Goal: Task Accomplishment & Management: Complete application form

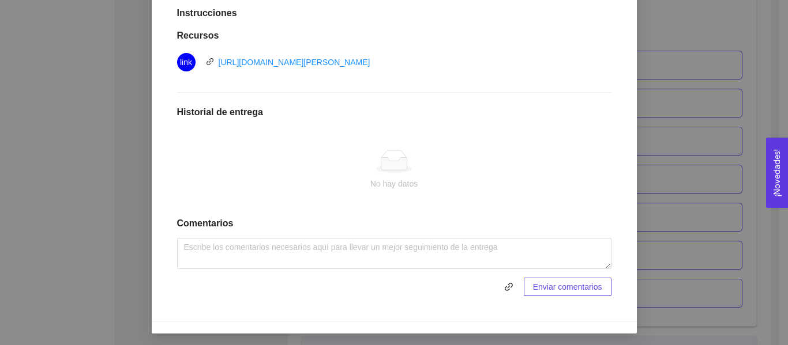
scroll to position [322, 0]
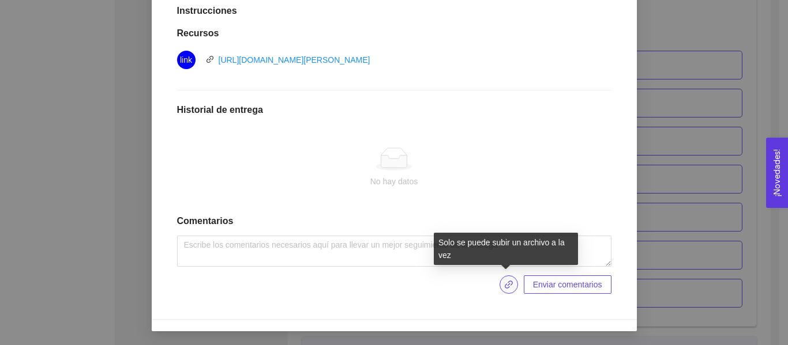
click at [512, 285] on span "link" at bounding box center [508, 284] width 17 height 9
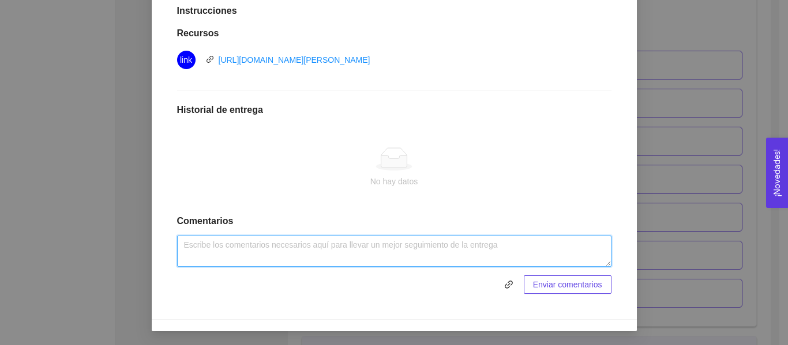
click at [312, 239] on textarea at bounding box center [394, 251] width 434 height 31
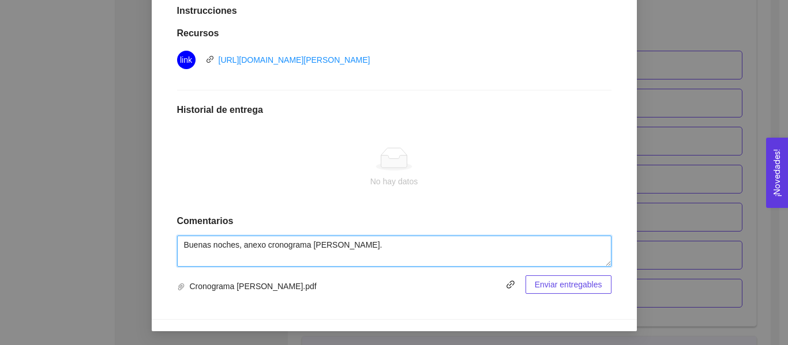
type textarea "Buenas noches, anexo cronograma [PERSON_NAME]."
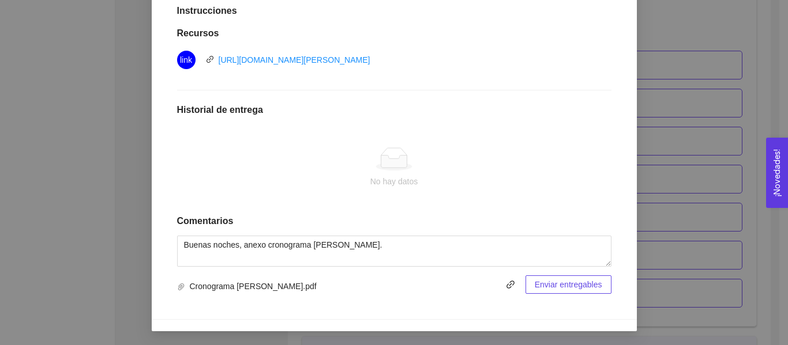
click at [574, 292] on button "Enviar entregables" at bounding box center [568, 285] width 86 height 18
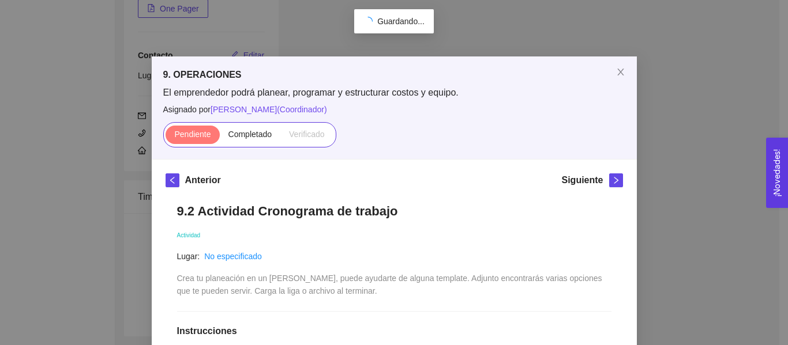
scroll to position [0, 0]
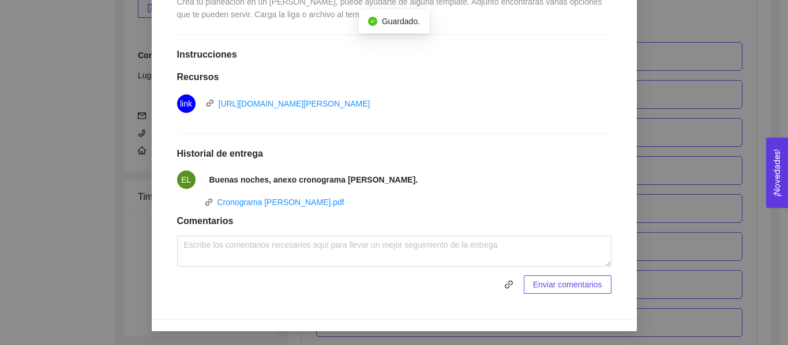
click at [671, 249] on div "9. OPERACIONES El emprendedor podrá planear, programar y estructurar costos y e…" at bounding box center [394, 172] width 788 height 345
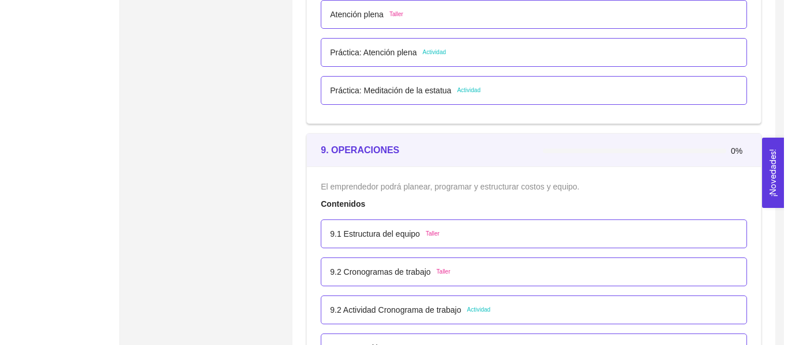
scroll to position [3908, 0]
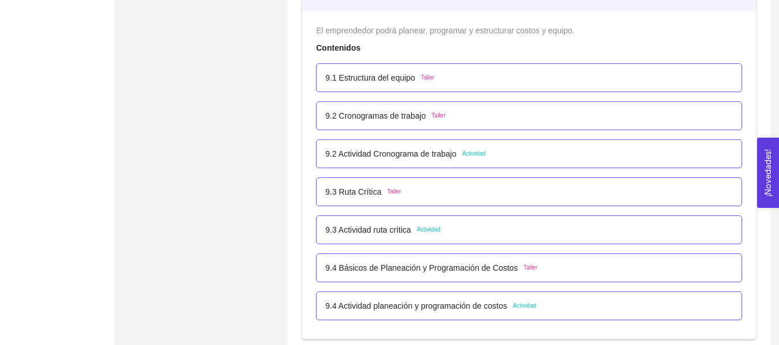
click at [480, 150] on span "Actividad" at bounding box center [474, 153] width 24 height 9
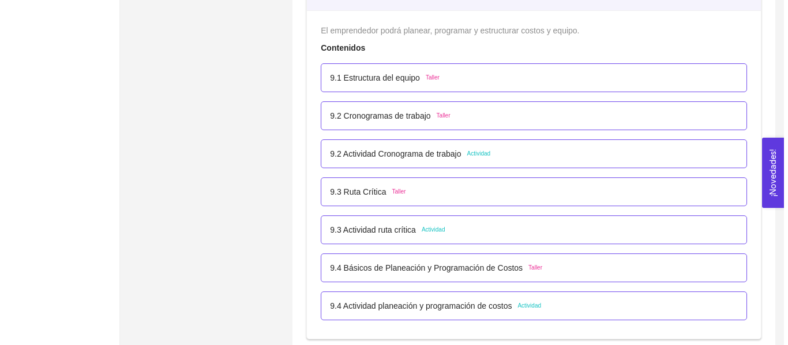
scroll to position [0, 0]
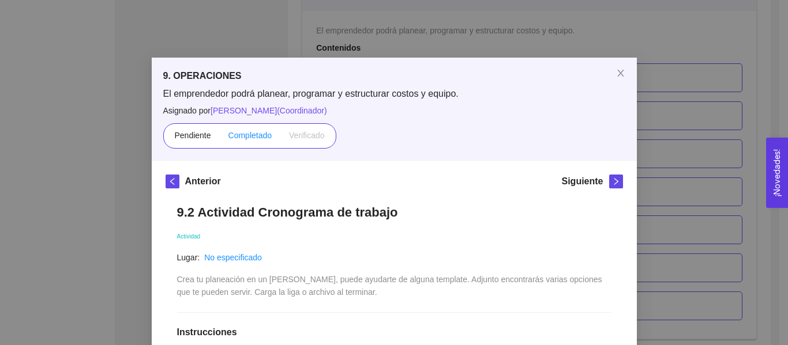
click at [247, 135] on span "Completado" at bounding box center [250, 135] width 44 height 9
click at [220, 138] on input "Completado" at bounding box center [220, 138] width 0 height 0
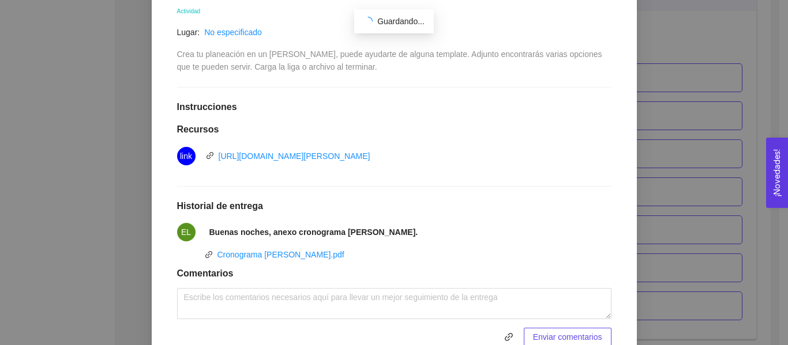
scroll to position [218, 0]
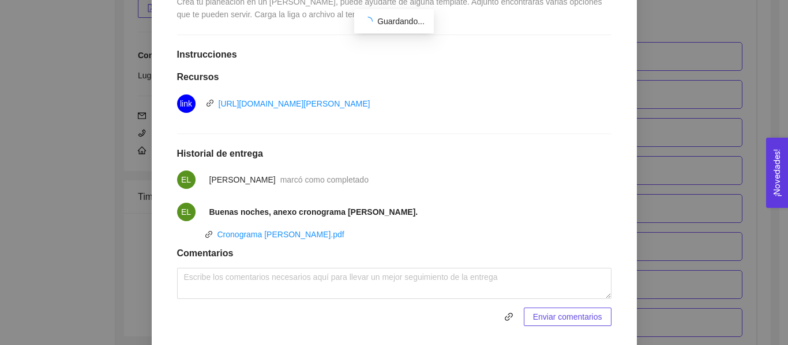
click at [663, 137] on div "9. OPERACIONES El emprendedor podrá planear, programar y estructurar costos y e…" at bounding box center [394, 172] width 788 height 345
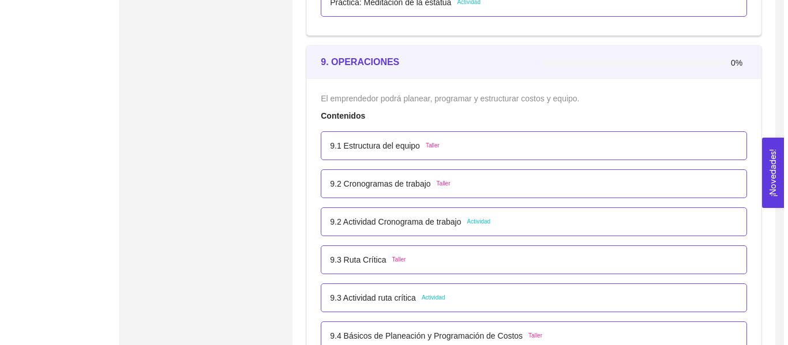
scroll to position [3908, 0]
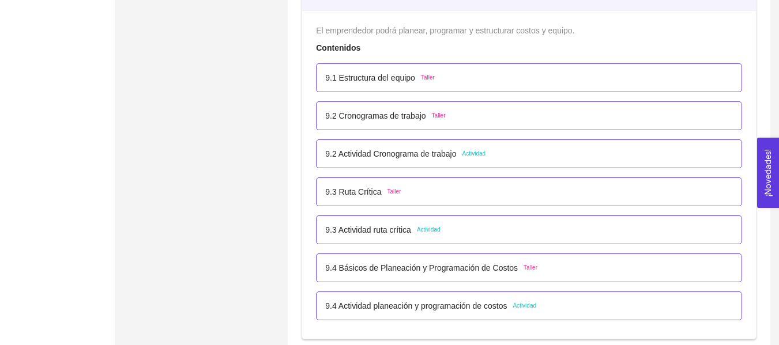
click at [483, 133] on li "9.2 Cronogramas de trabajo Taller" at bounding box center [529, 116] width 426 height 38
click at [485, 120] on div "9.2 Cronogramas de trabajo Taller" at bounding box center [529, 116] width 408 height 13
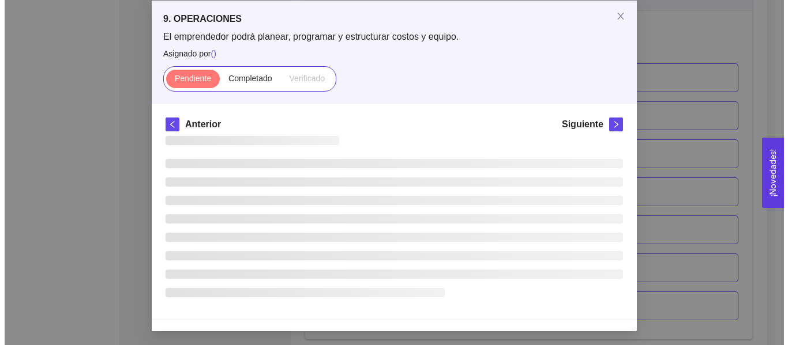
scroll to position [0, 0]
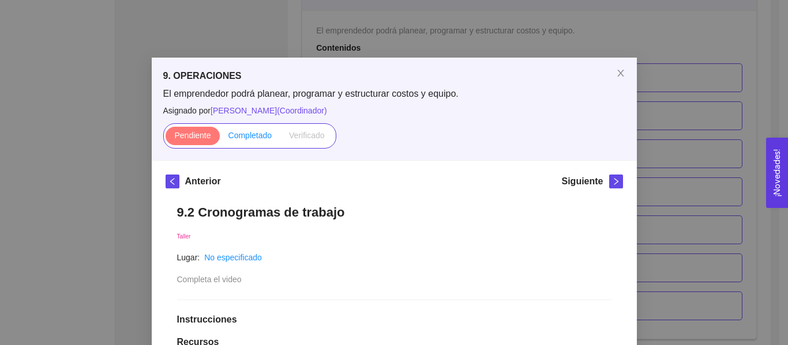
click at [246, 140] on span "Completado" at bounding box center [250, 135] width 44 height 9
click at [220, 138] on input "Completado" at bounding box center [220, 138] width 0 height 0
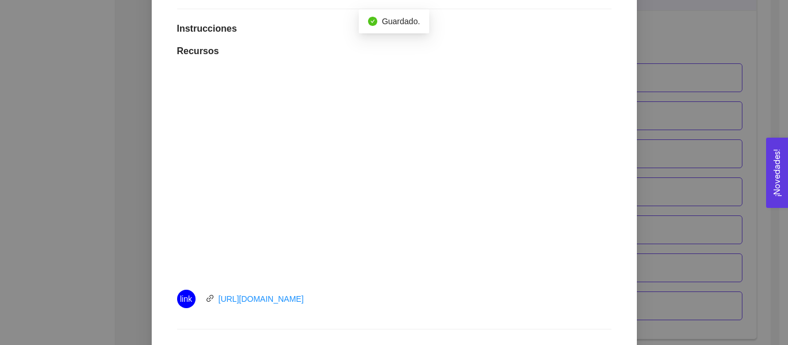
scroll to position [288, 0]
click at [659, 123] on div "9. OPERACIONES El emprendedor podrá planear, programar y estructurar costos y e…" at bounding box center [394, 172] width 788 height 345
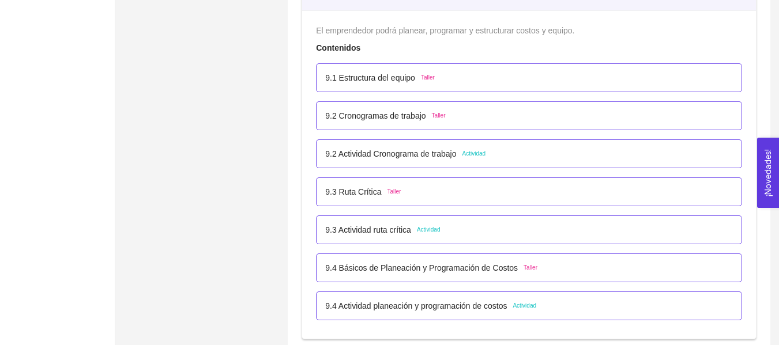
click at [513, 103] on div "9.2 Cronogramas de trabajo Taller" at bounding box center [529, 115] width 426 height 29
click at [518, 93] on li "9.1 Estructura del equipo Taller" at bounding box center [529, 78] width 426 height 38
click at [508, 89] on div "9.1 Estructura del equipo Taller" at bounding box center [529, 77] width 426 height 29
click at [415, 78] on div "9.1 Estructura del equipo Taller" at bounding box center [380, 77] width 110 height 13
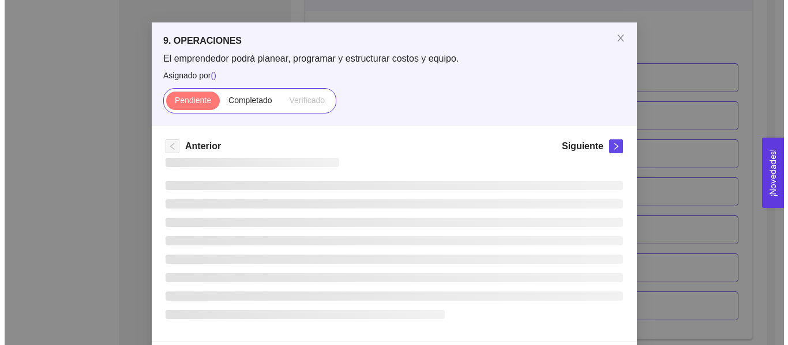
scroll to position [0, 0]
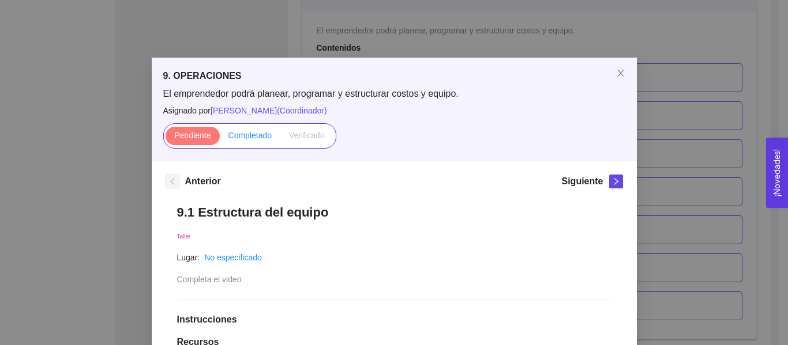
click at [252, 141] on label "Completado" at bounding box center [250, 136] width 61 height 18
click at [220, 138] on input "Completado" at bounding box center [220, 138] width 0 height 0
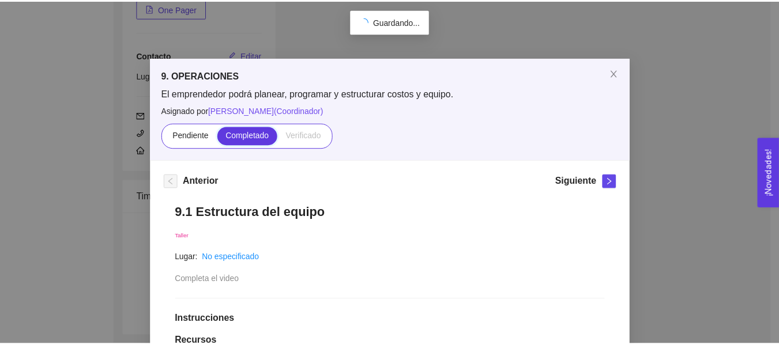
scroll to position [3908, 0]
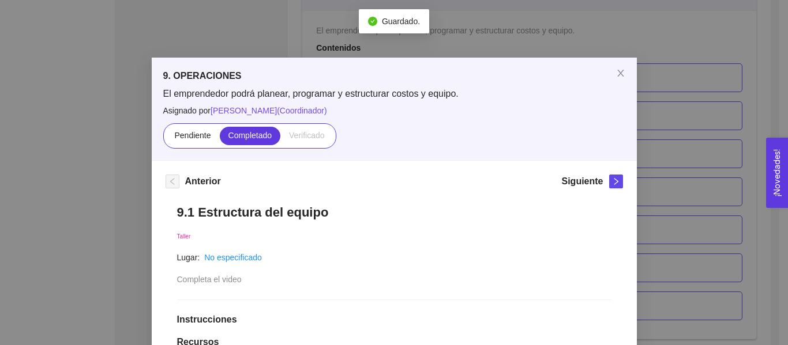
click at [711, 140] on div "9. OPERACIONES El emprendedor podrá planear, programar y estructurar costos y e…" at bounding box center [394, 172] width 788 height 345
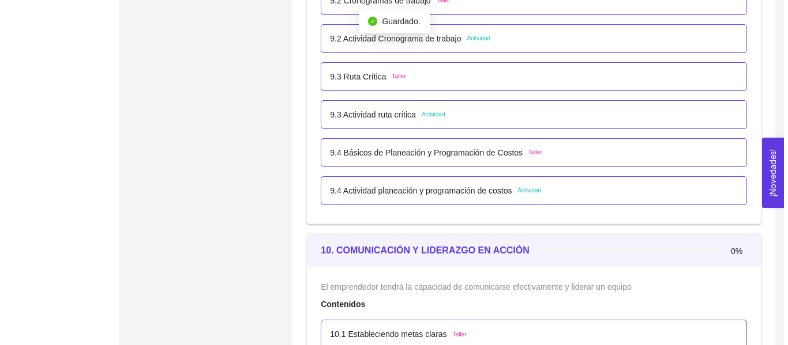
scroll to position [3965, 0]
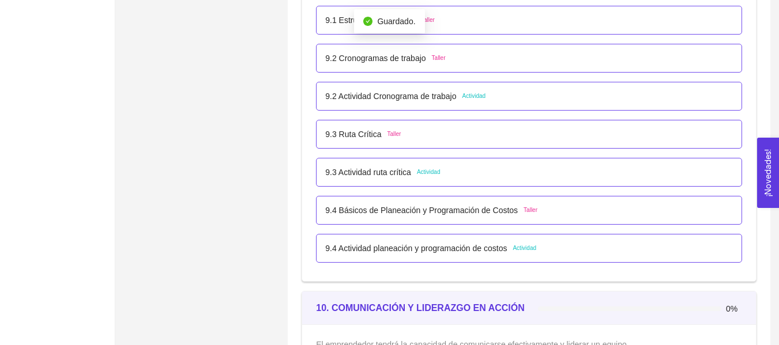
click at [383, 136] on div "9.3 Ruta Crítica Taller" at bounding box center [363, 134] width 76 height 13
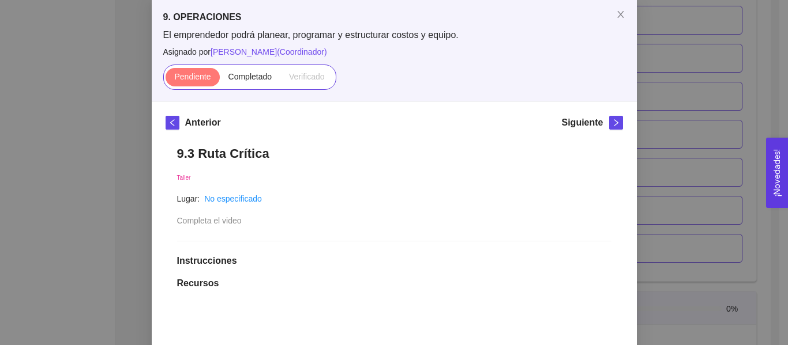
scroll to position [58, 0]
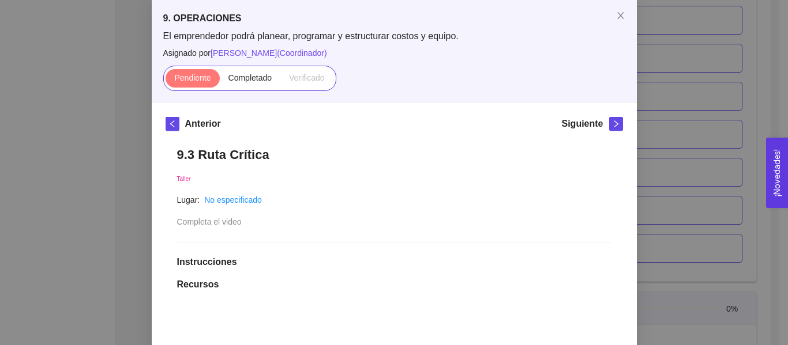
click at [759, 118] on div "9. OPERACIONES El emprendedor podrá planear, programar y estructurar costos y e…" at bounding box center [394, 172] width 788 height 345
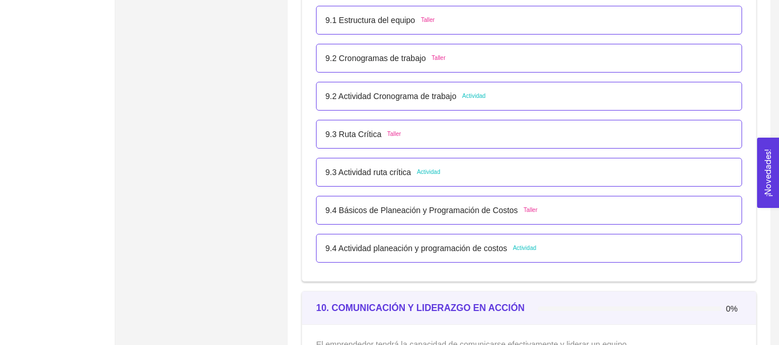
click at [459, 110] on div "9.2 Actividad Cronograma de trabajo Actividad" at bounding box center [529, 96] width 426 height 29
click at [443, 128] on div "9.3 Ruta Crítica Taller" at bounding box center [529, 134] width 408 height 13
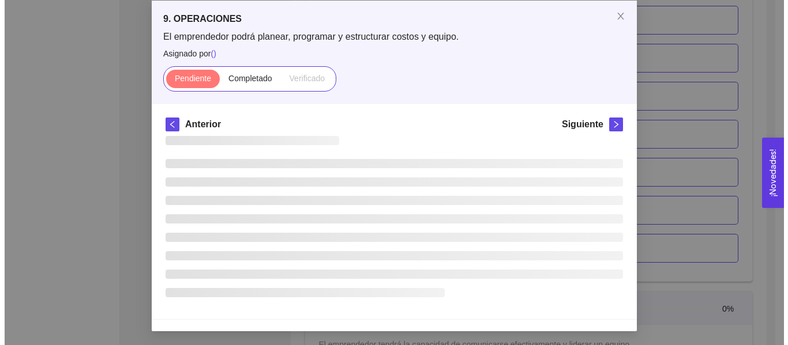
scroll to position [0, 0]
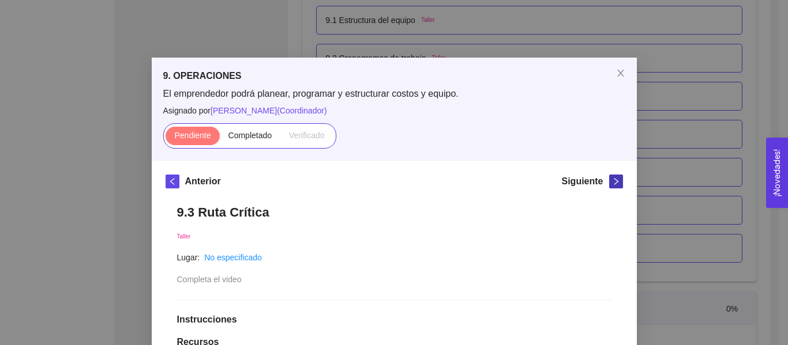
click at [609, 175] on button "button" at bounding box center [616, 182] width 14 height 14
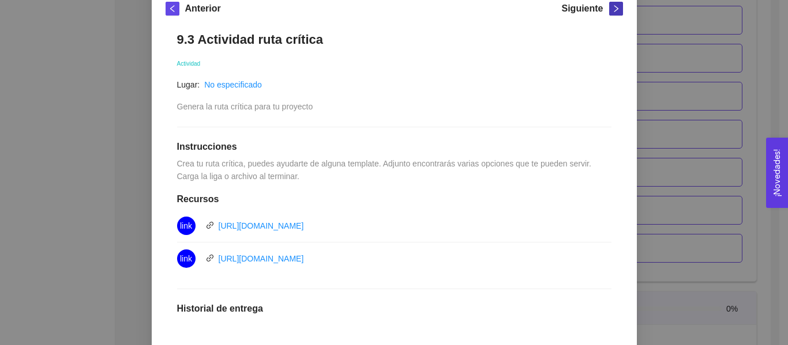
scroll to position [115, 0]
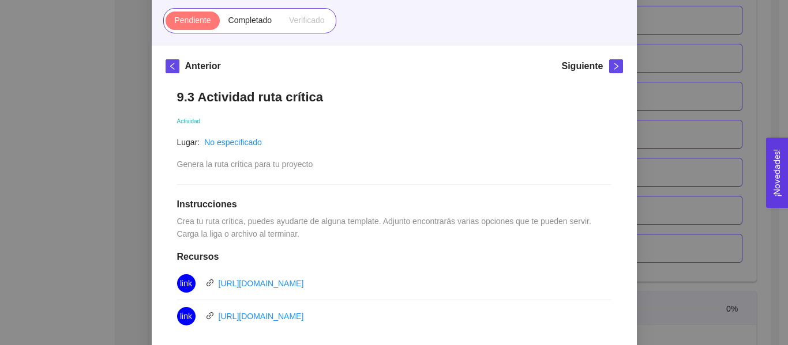
click at [185, 69] on h5 "Anterior" at bounding box center [203, 66] width 36 height 14
click at [172, 68] on span "left" at bounding box center [172, 66] width 13 height 8
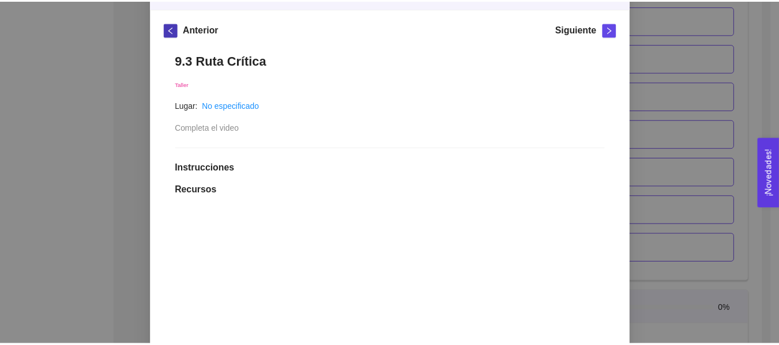
scroll to position [173, 0]
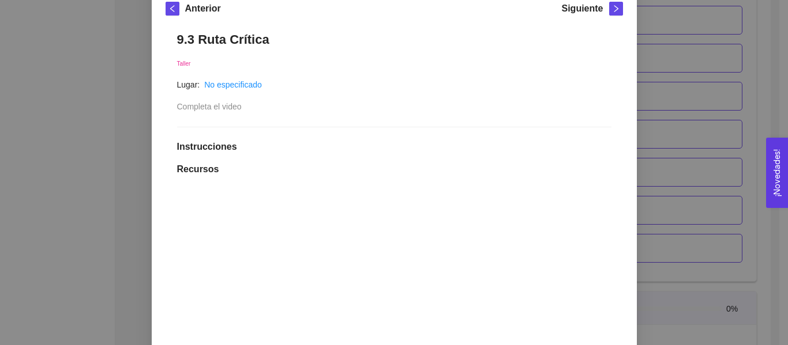
click at [643, 34] on div "9. OPERACIONES El emprendedor podrá planear, programar y estructurar costos y e…" at bounding box center [394, 172] width 788 height 345
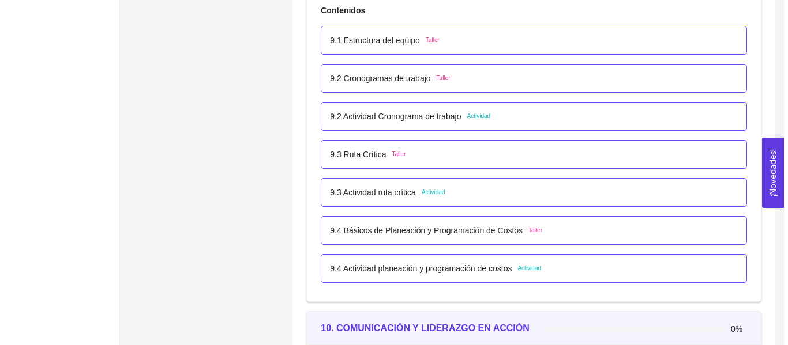
scroll to position [3965, 0]
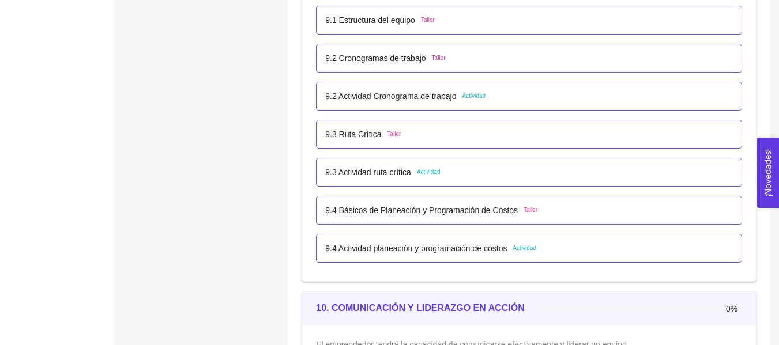
click at [425, 179] on div "9.3 Actividad ruta crítica Actividad" at bounding box center [529, 172] width 426 height 29
click at [377, 136] on p "9.3 Ruta Crítica" at bounding box center [353, 134] width 56 height 13
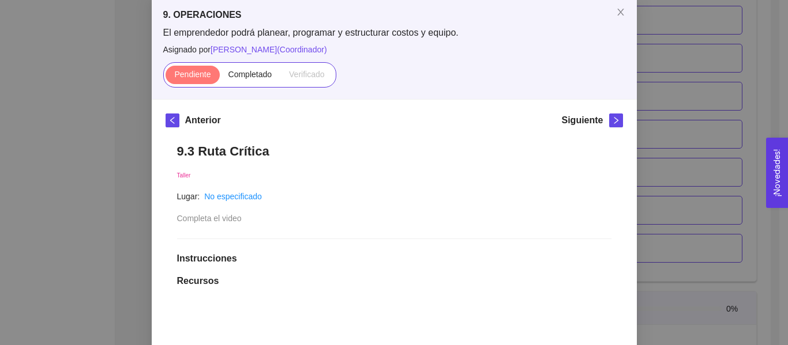
scroll to position [58, 0]
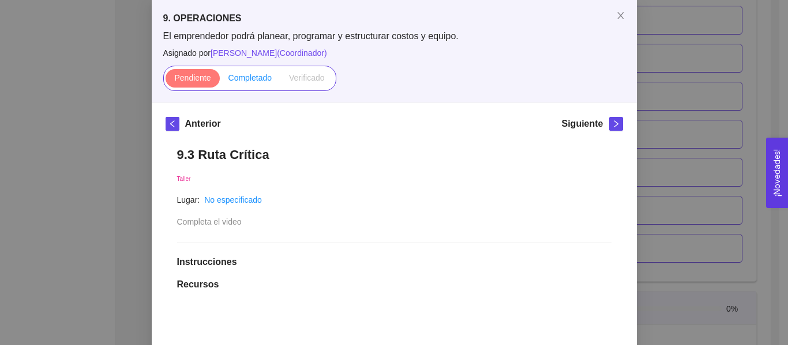
click at [266, 78] on span "Completado" at bounding box center [250, 77] width 44 height 9
click at [220, 81] on input "Completado" at bounding box center [220, 81] width 0 height 0
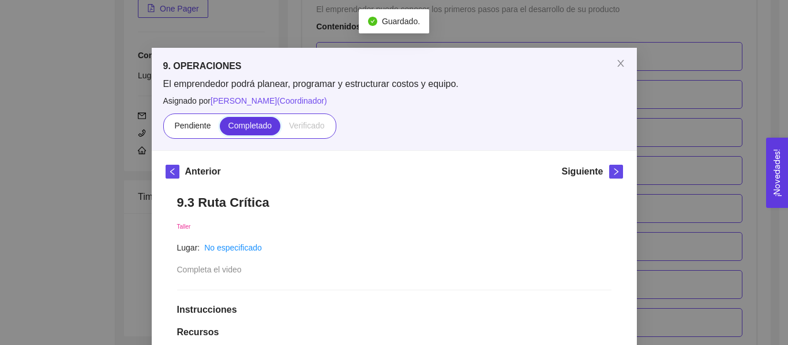
scroll to position [0, 0]
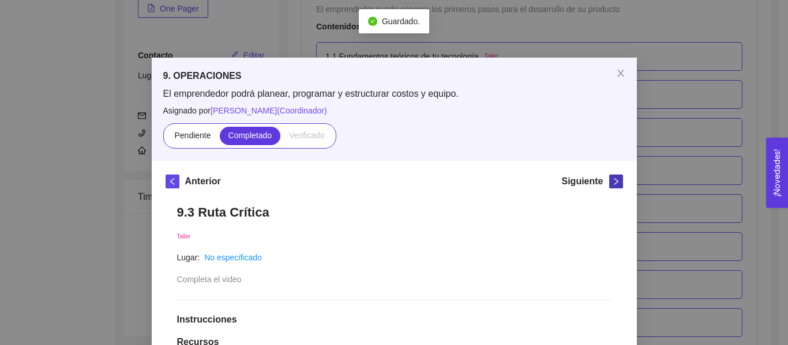
click at [612, 180] on icon "right" at bounding box center [616, 182] width 8 height 8
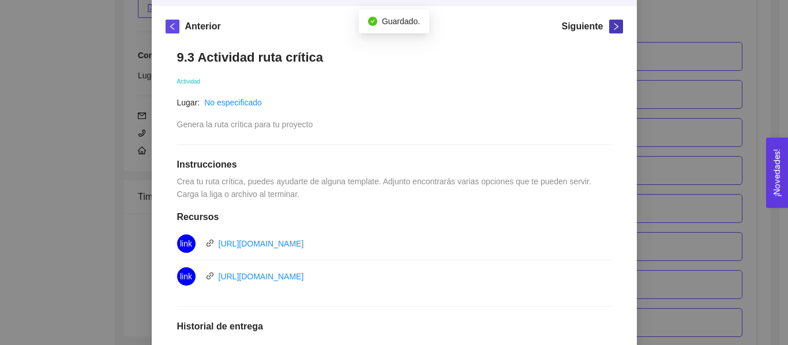
scroll to position [231, 0]
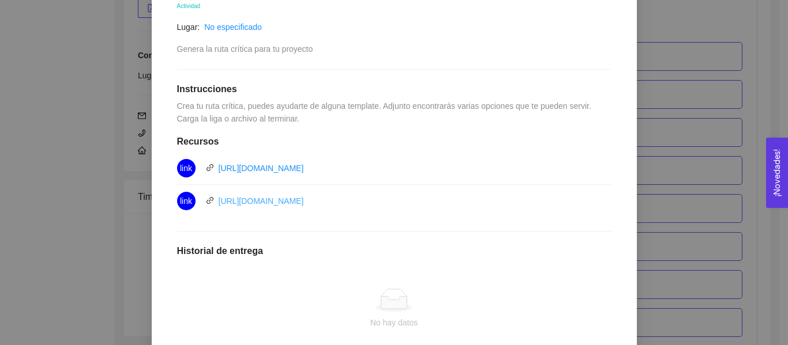
click at [304, 197] on link "[URL][DOMAIN_NAME]" at bounding box center [261, 201] width 85 height 9
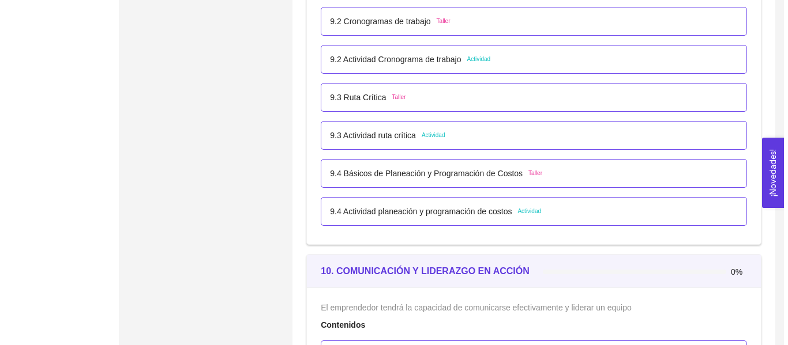
scroll to position [3965, 0]
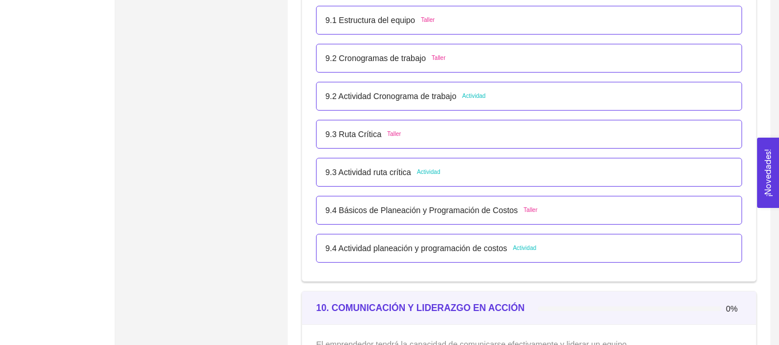
click at [502, 172] on div "9.3 Actividad ruta crítica Actividad" at bounding box center [529, 172] width 408 height 13
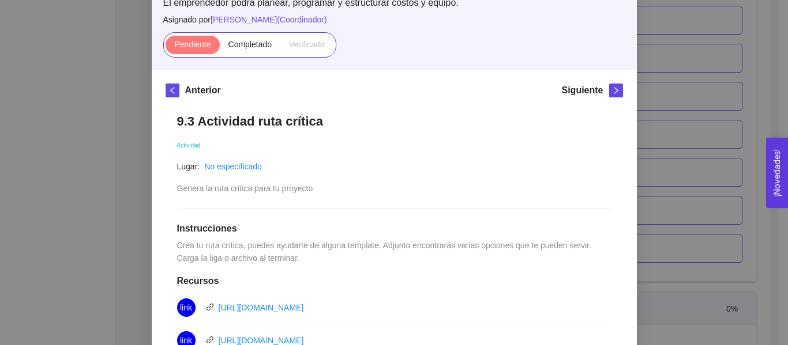
scroll to position [288, 0]
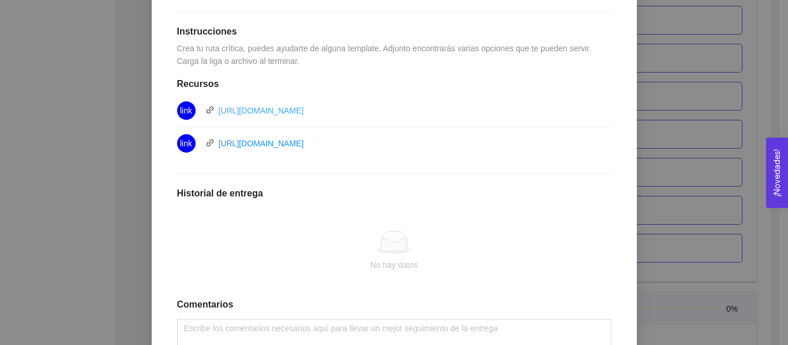
click at [304, 108] on link "[URL][DOMAIN_NAME]" at bounding box center [261, 110] width 85 height 9
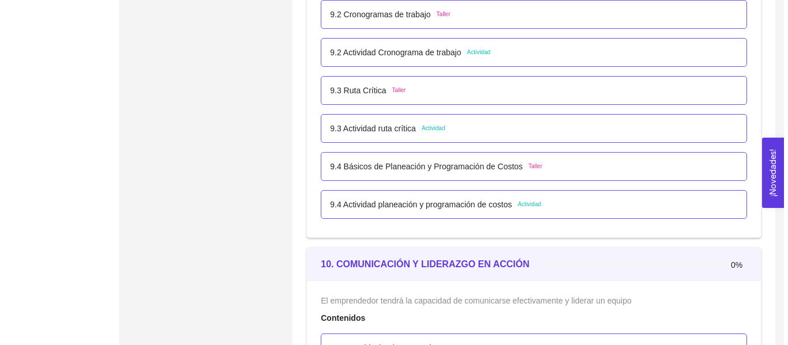
scroll to position [3935, 0]
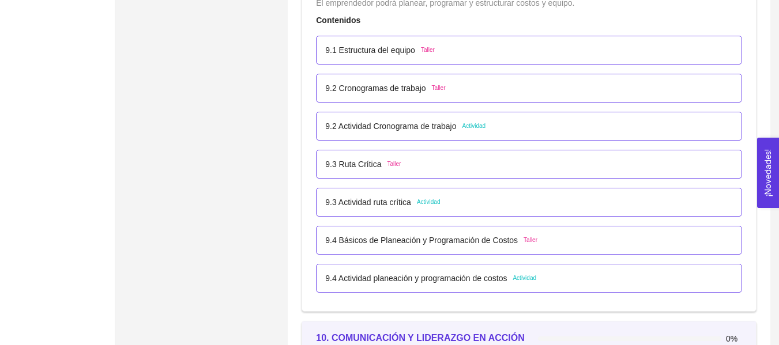
click at [426, 167] on div "9.3 Ruta Crítica Taller" at bounding box center [529, 164] width 408 height 13
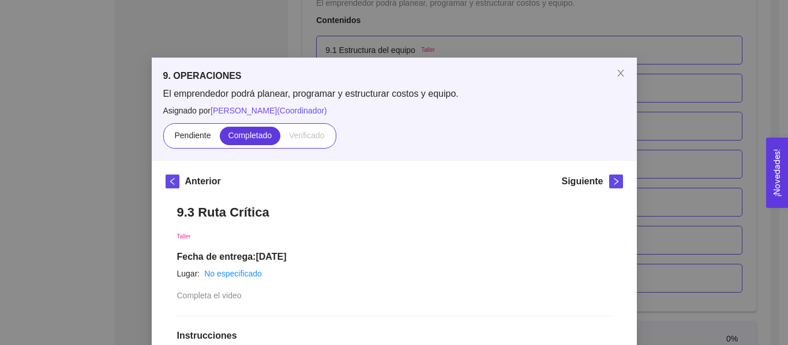
click at [653, 115] on div "9. OPERACIONES El emprendedor podrá planear, programar y estructurar costos y e…" at bounding box center [394, 172] width 788 height 345
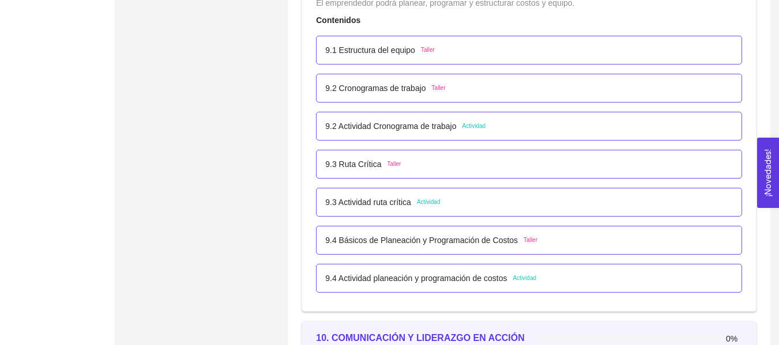
click at [431, 200] on span "Actividad" at bounding box center [429, 202] width 24 height 9
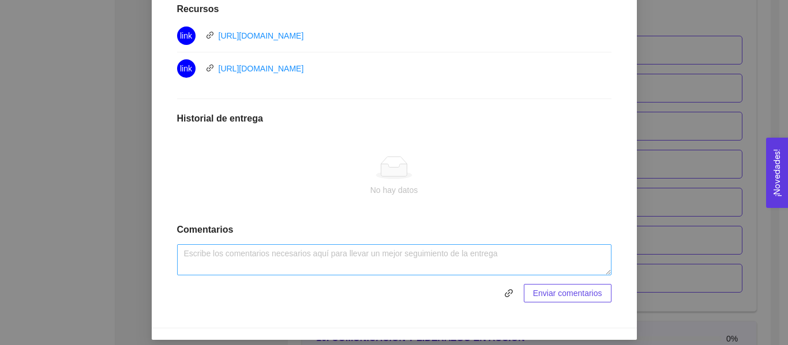
scroll to position [372, 0]
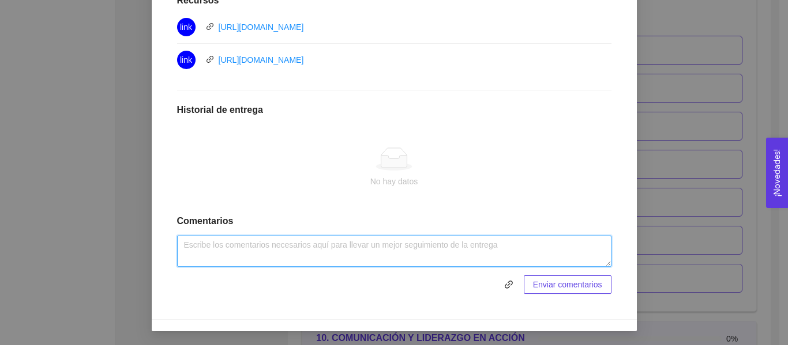
click at [311, 238] on textarea at bounding box center [394, 251] width 434 height 31
type textarea "Buenas noches, anexo ruta crítica."
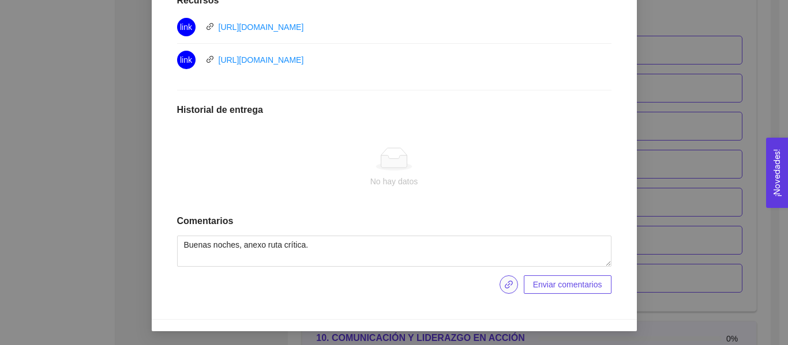
click at [500, 284] on span "link" at bounding box center [508, 284] width 17 height 9
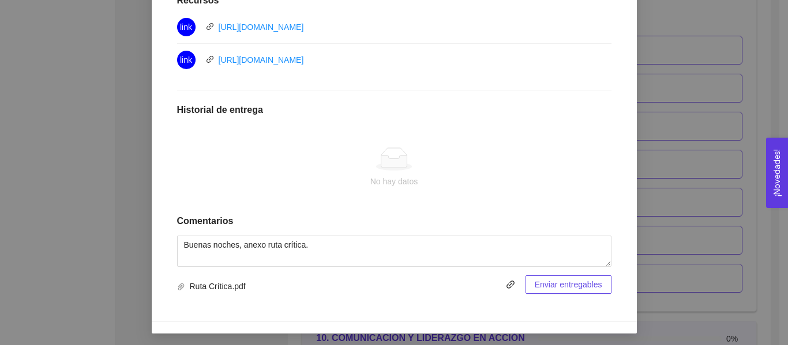
click at [549, 287] on span "Enviar entregables" at bounding box center [567, 284] width 67 height 13
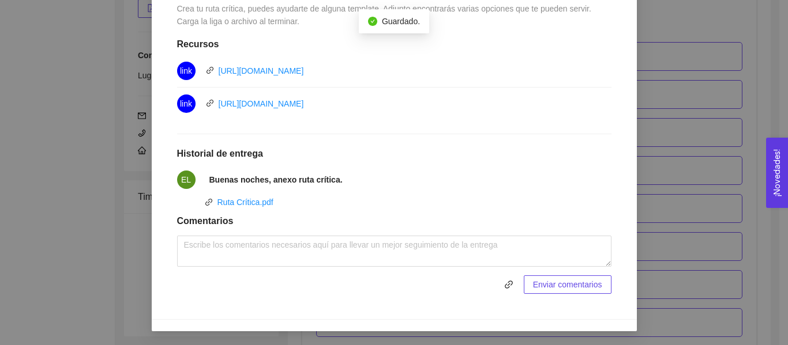
scroll to position [40, 0]
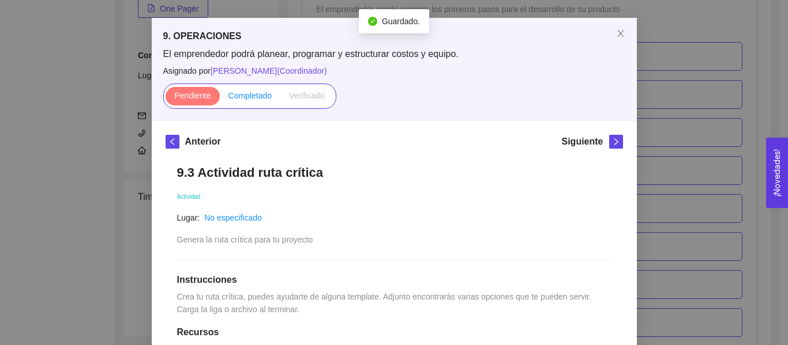
click at [257, 91] on span "Completado" at bounding box center [250, 95] width 44 height 9
click at [220, 99] on input "Completado" at bounding box center [220, 99] width 0 height 0
click at [612, 140] on icon "right" at bounding box center [616, 142] width 8 height 8
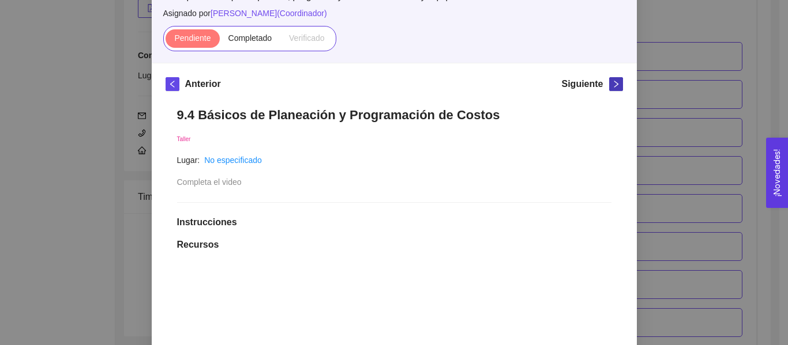
click at [615, 84] on icon "right" at bounding box center [616, 84] width 8 height 8
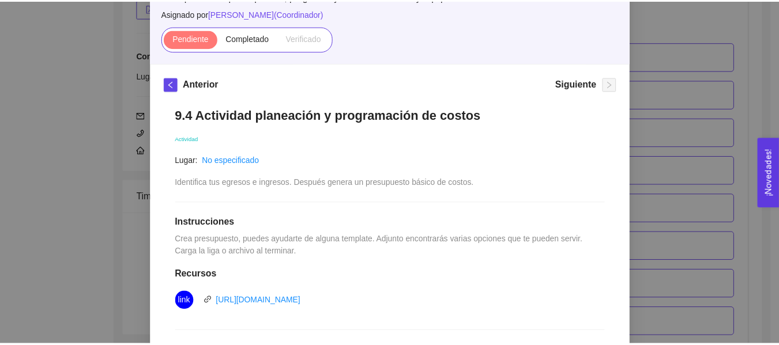
scroll to position [155, 0]
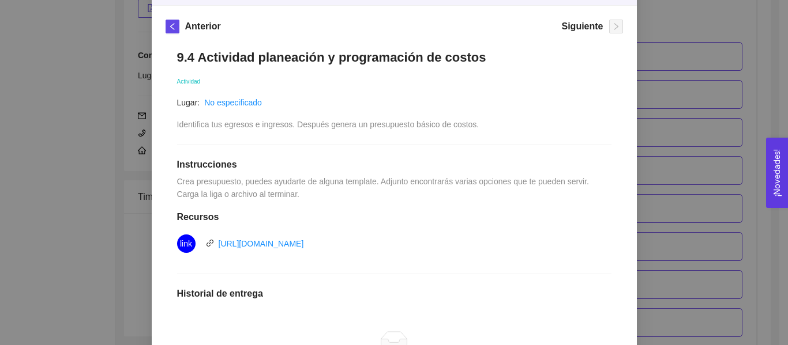
click at [693, 110] on div "9. OPERACIONES El emprendedor podrá planear, programar y estructurar costos y e…" at bounding box center [394, 172] width 788 height 345
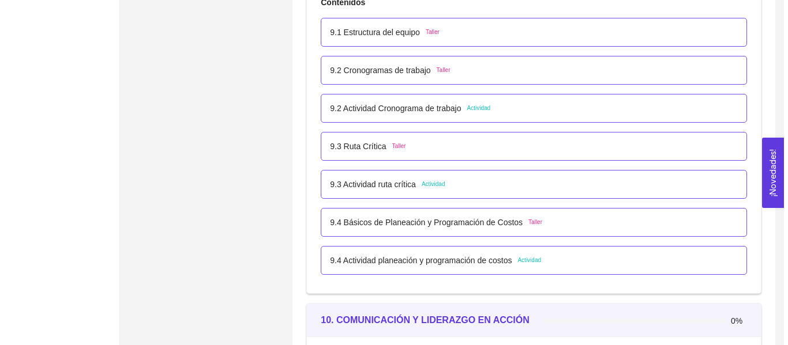
scroll to position [3965, 0]
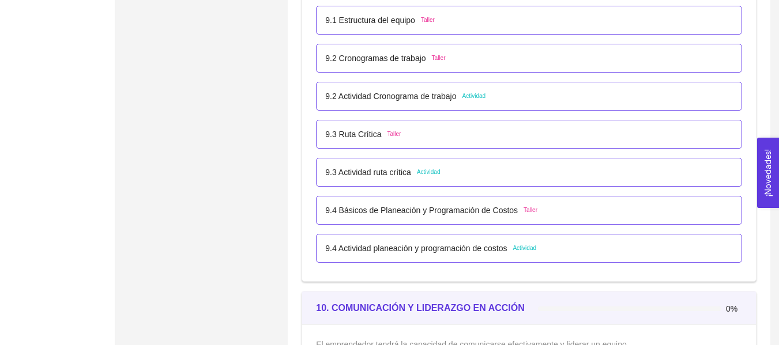
click at [463, 220] on div "9.4 Básicos de Planeación y Programación de Costos Taller" at bounding box center [529, 210] width 426 height 29
click at [473, 213] on p "9.4 Básicos de Planeación y Programación de Costos" at bounding box center [421, 210] width 193 height 13
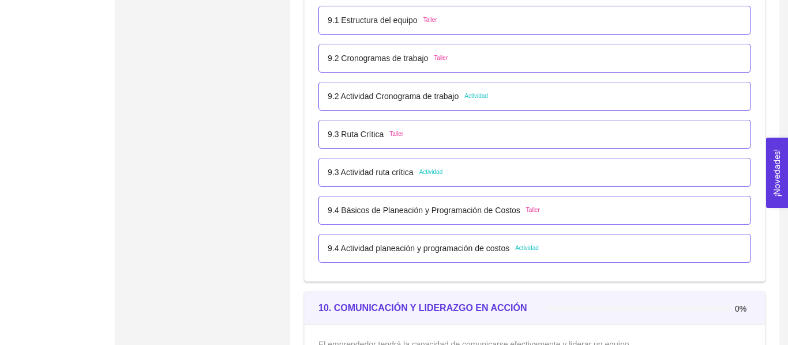
scroll to position [0, 0]
click at [0, 0] on div "9. OPERACIONES El emprendedor podrá planear, programar y estructurar costos y e…" at bounding box center [0, 0] width 0 height 0
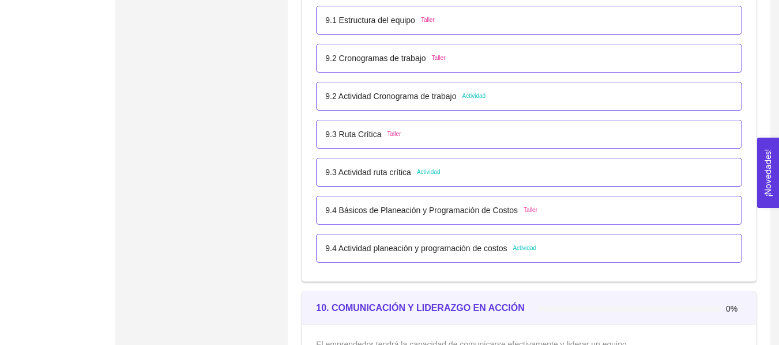
click at [473, 213] on p "9.4 Básicos de Planeación y Programación de Costos" at bounding box center [421, 210] width 193 height 13
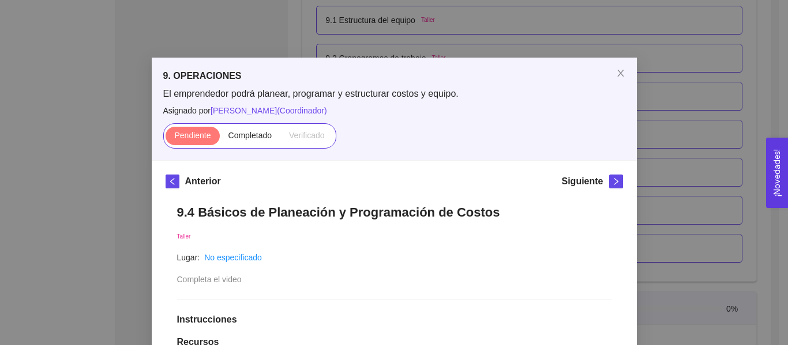
click at [676, 155] on div "9. OPERACIONES El emprendedor podrá planear, programar y estructurar costos y e…" at bounding box center [394, 172] width 788 height 345
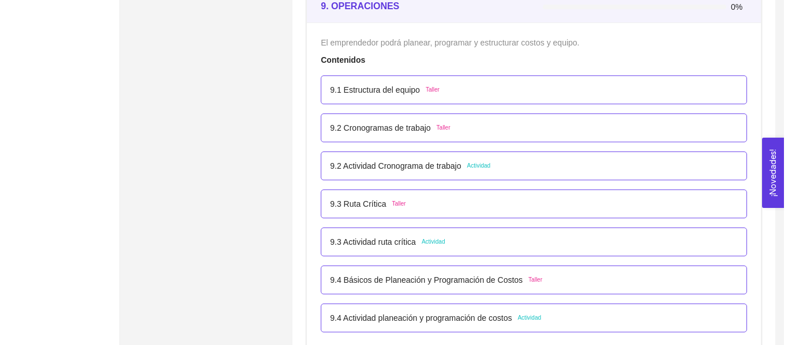
scroll to position [3908, 0]
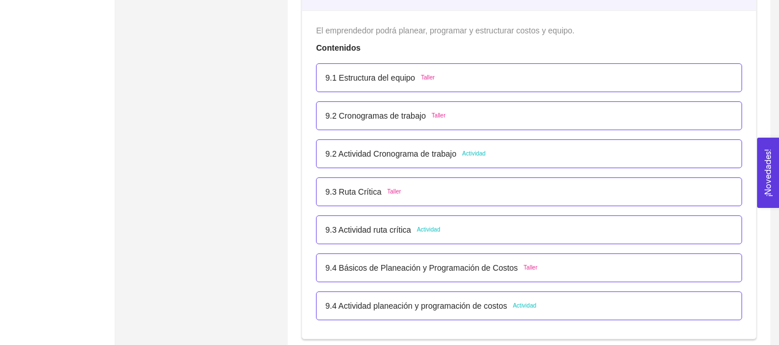
click at [536, 294] on div "9.4 Actividad planeación y programación de costos Actividad" at bounding box center [529, 306] width 426 height 29
click at [534, 299] on div "9.4 Actividad planeación y programación de costos Actividad" at bounding box center [529, 306] width 426 height 29
click at [526, 305] on span "Actividad" at bounding box center [525, 306] width 24 height 9
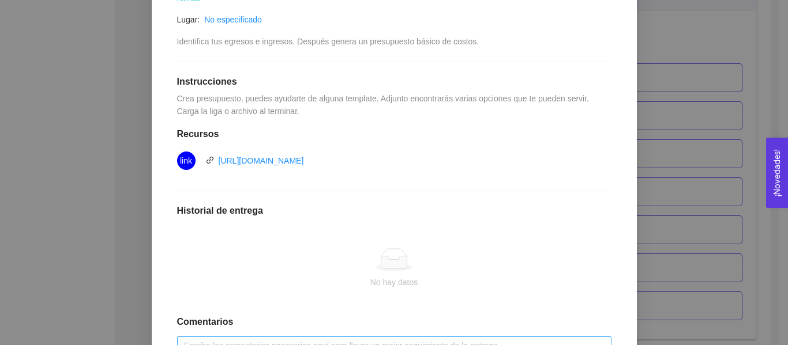
scroll to position [224, 0]
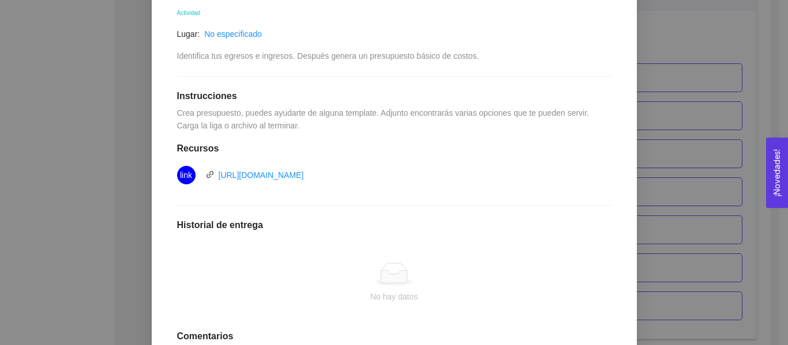
click at [651, 183] on div "9. OPERACIONES El emprendedor podrá planear, programar y estructurar costos y e…" at bounding box center [394, 172] width 788 height 345
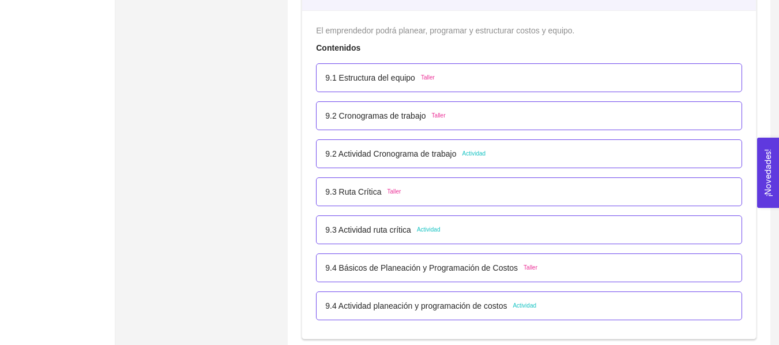
click at [475, 300] on p "9.4 Actividad planeación y programación de costos" at bounding box center [416, 306] width 182 height 13
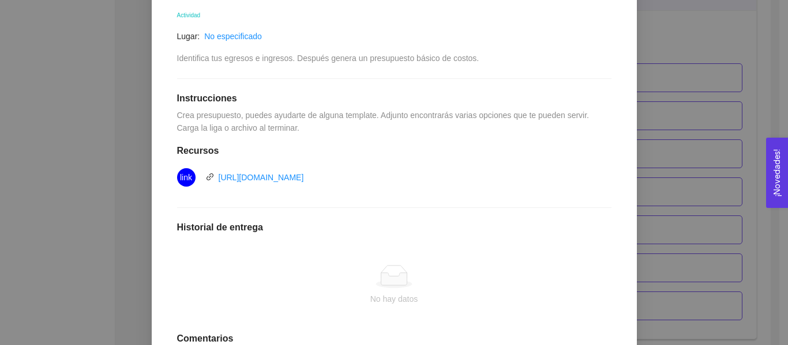
scroll to position [252, 0]
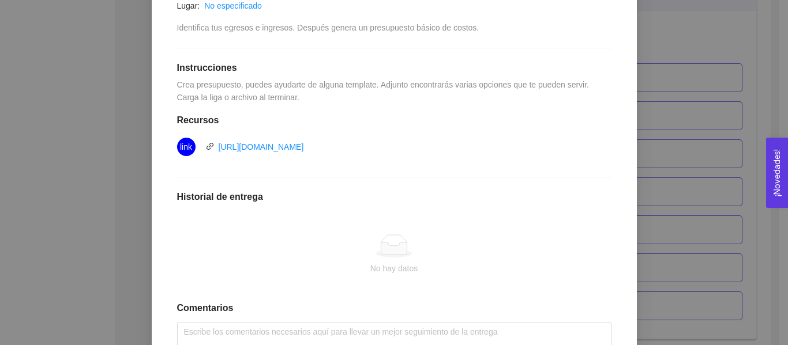
click at [645, 180] on div "9. OPERACIONES El emprendedor podrá planear, programar y estructurar costos y e…" at bounding box center [394, 172] width 788 height 345
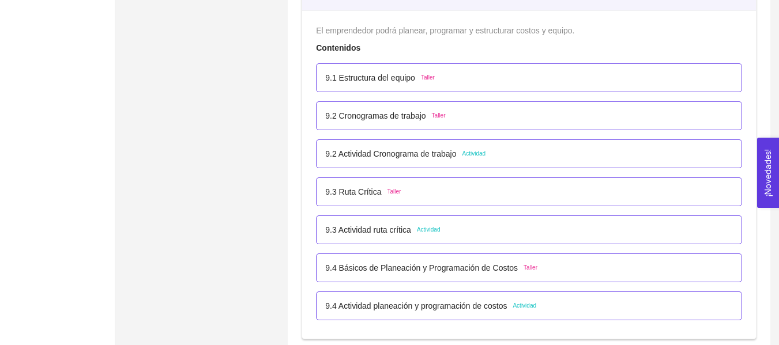
click at [502, 265] on p "9.4 Básicos de Planeación y Programación de Costos" at bounding box center [421, 268] width 193 height 13
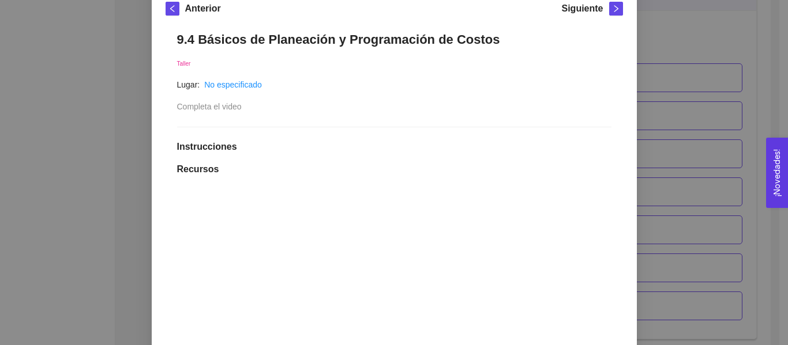
scroll to position [288, 0]
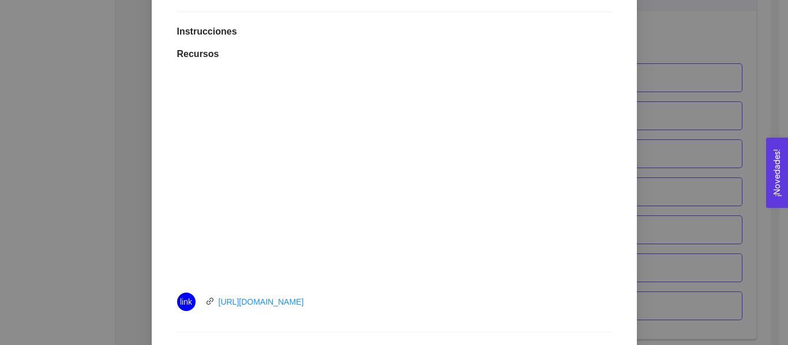
click at [627, 203] on div "Anterior Siguiente 9.4 Básicos de Planeación y Programación de Costos Taller Lu…" at bounding box center [394, 217] width 485 height 689
click at [655, 210] on div "9. OPERACIONES El emprendedor podrá planear, programar y estructurar costos y e…" at bounding box center [394, 172] width 788 height 345
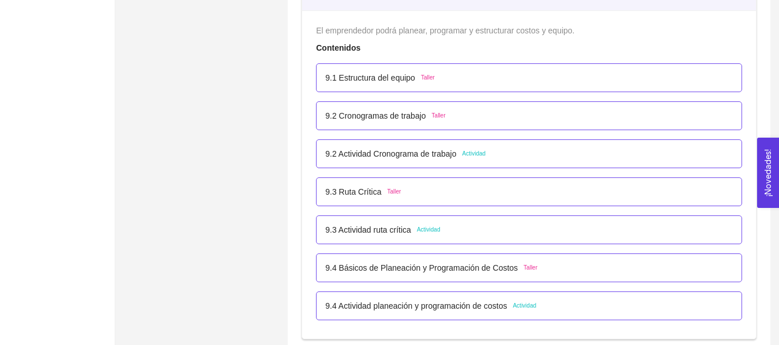
click at [446, 299] on div "9.4 Actividad planeación y programación de costos Actividad" at bounding box center [529, 306] width 426 height 29
click at [438, 306] on p "9.4 Actividad planeación y programación de costos" at bounding box center [416, 306] width 182 height 13
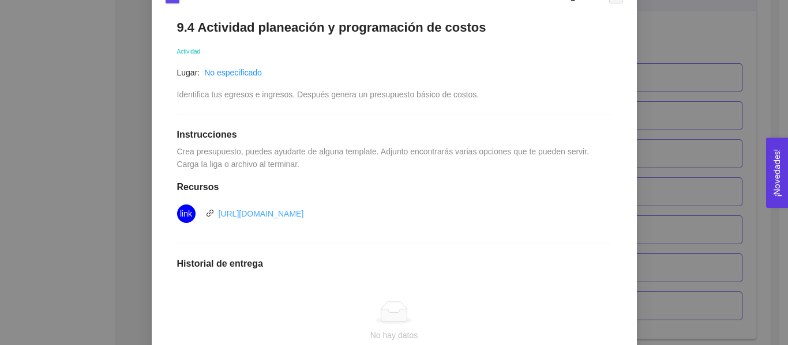
scroll to position [198, 0]
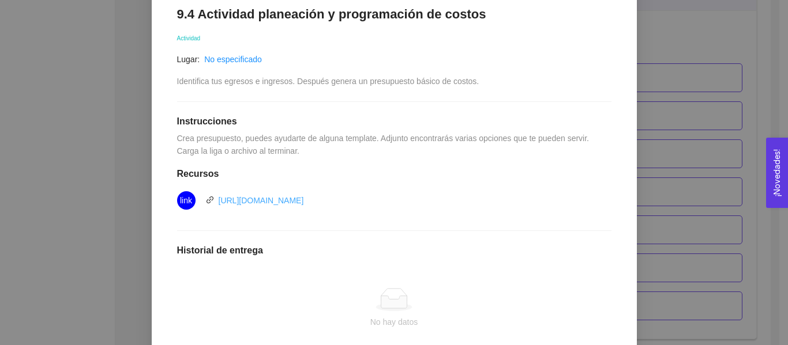
click at [304, 202] on link "https://create.microsoft.com/es-es/templates/presupuestos" at bounding box center [261, 200] width 85 height 9
